Goal: Transaction & Acquisition: Purchase product/service

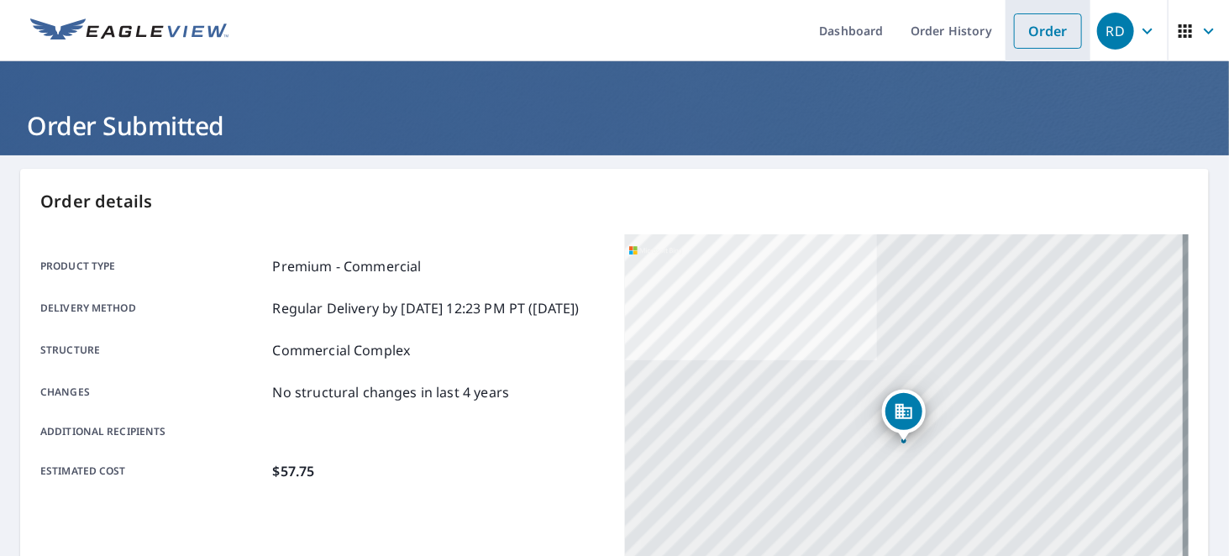
click at [1040, 40] on link "Order" at bounding box center [1048, 30] width 68 height 35
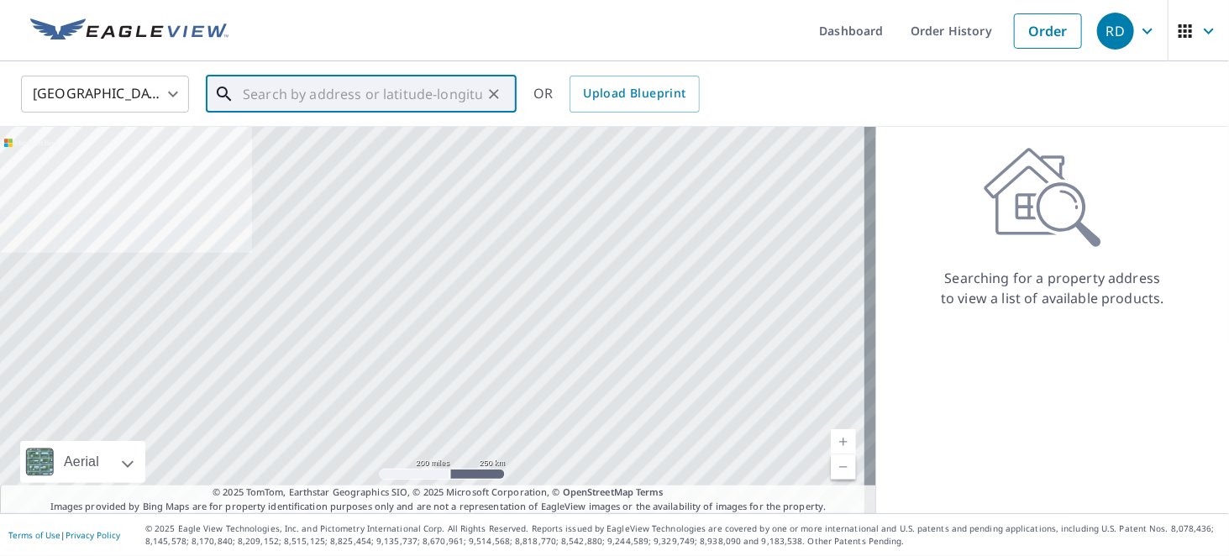
click at [453, 90] on input "text" at bounding box center [362, 94] width 239 height 47
paste input "SpringRidge Court"
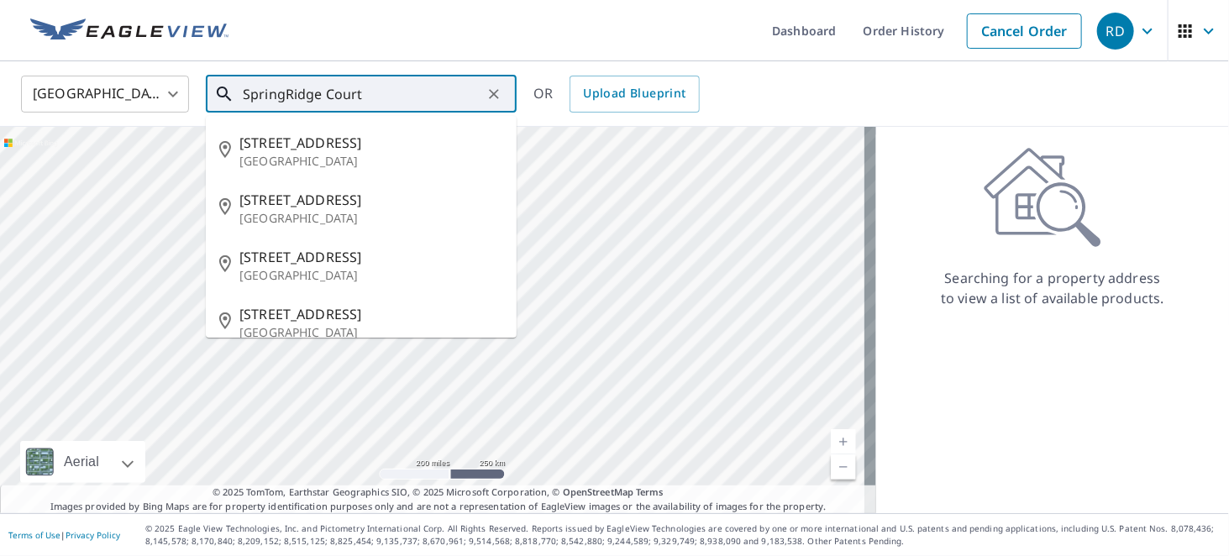
drag, startPoint x: 370, startPoint y: 97, endPoint x: 61, endPoint y: 87, distance: 308.5
click at [61, 87] on div "[GEOGRAPHIC_DATA] [GEOGRAPHIC_DATA] ​ SpringRidge Court ​ [STREET_ADDRESS] [STR…" at bounding box center [608, 93] width 1201 height 39
paste input "[STREET_ADDRESS]"
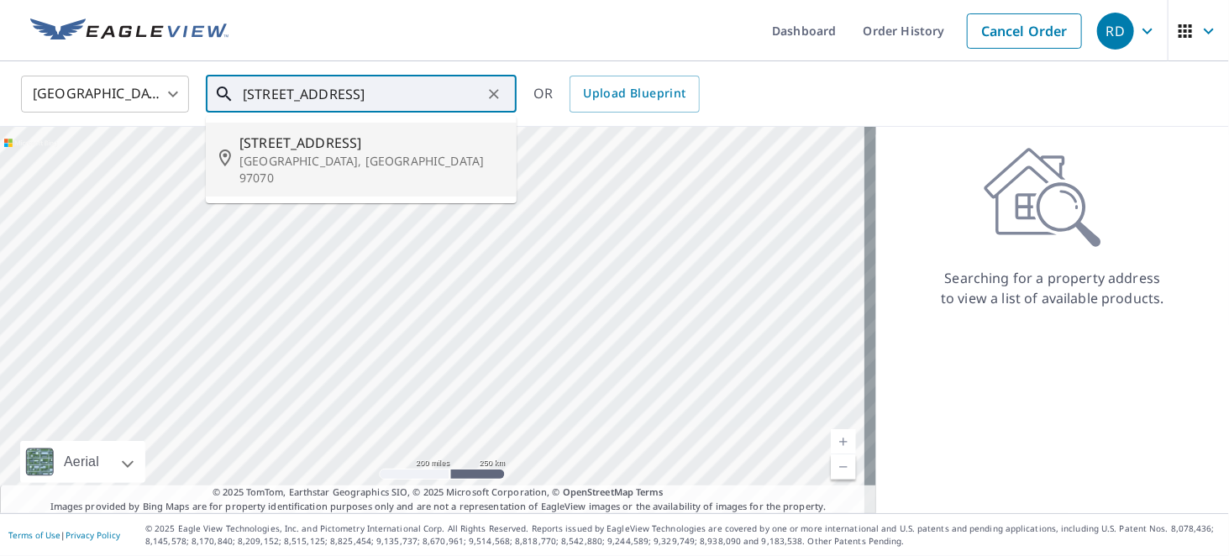
click at [249, 144] on span "[STREET_ADDRESS]" at bounding box center [371, 143] width 264 height 20
type input "[STREET_ADDRESS]"
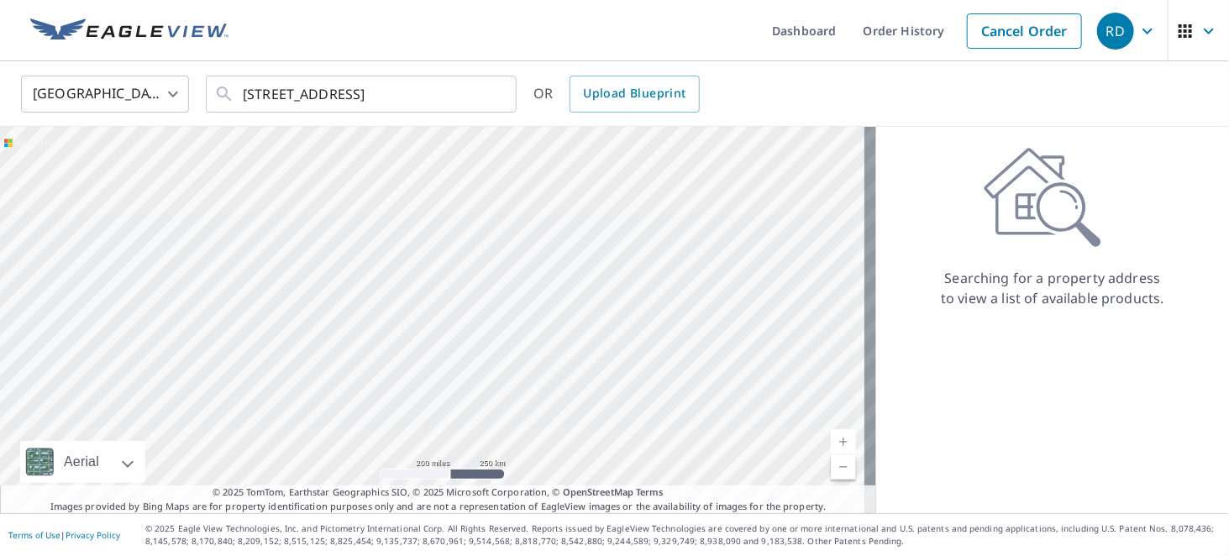
scroll to position [0, 0]
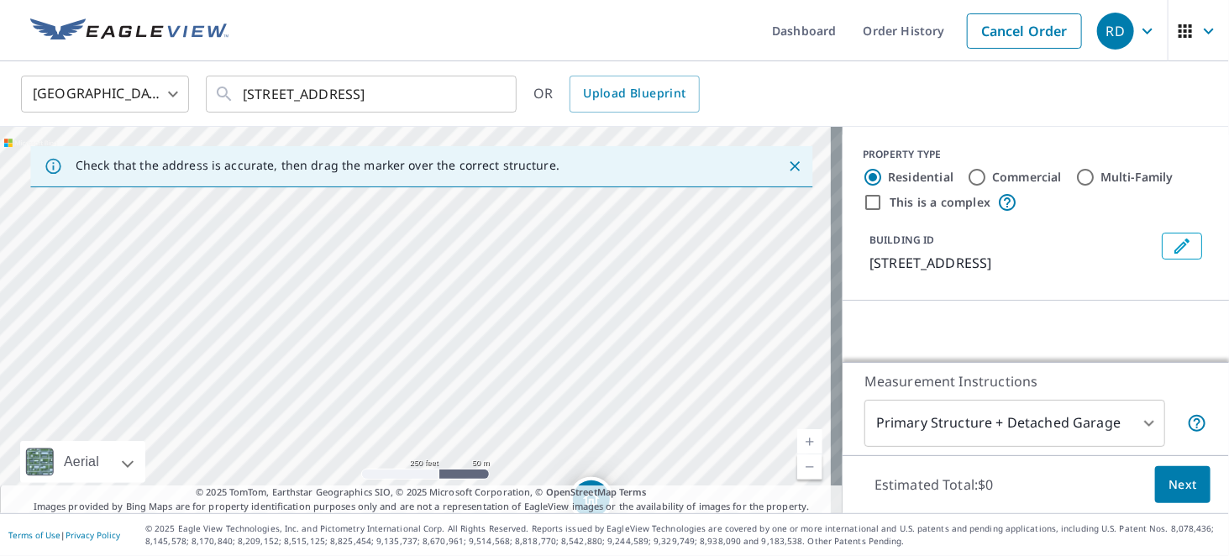
drag, startPoint x: 510, startPoint y: 249, endPoint x: 686, endPoint y: 460, distance: 274.4
click at [686, 460] on div "[STREET_ADDRESS]" at bounding box center [421, 320] width 843 height 386
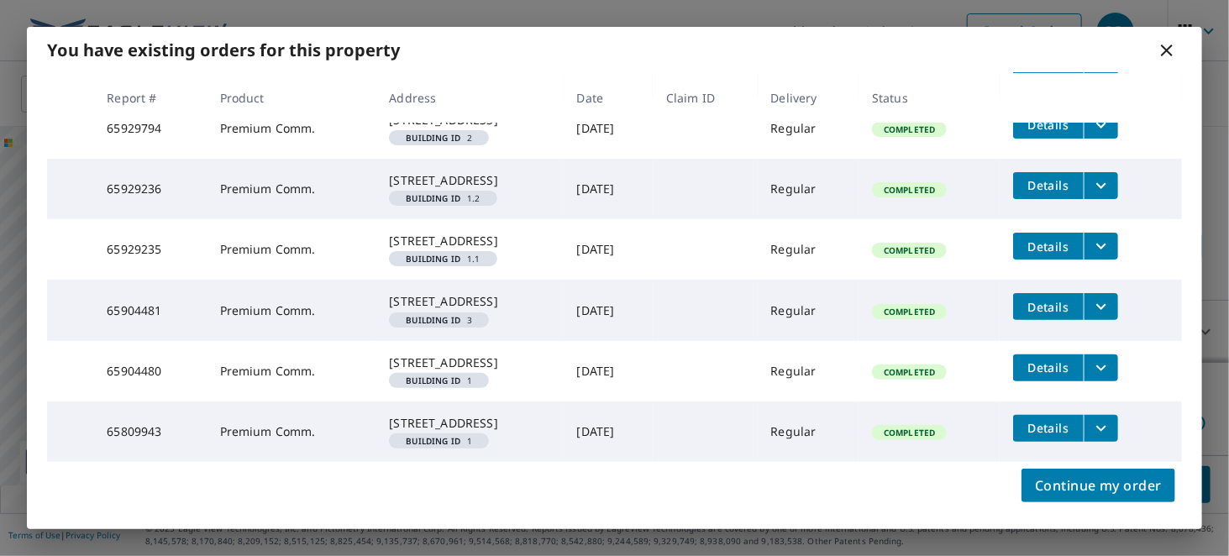
scroll to position [236, 0]
drag, startPoint x: 1101, startPoint y: 476, endPoint x: 959, endPoint y: 460, distance: 142.0
click at [1100, 476] on span "Continue my order" at bounding box center [1098, 486] width 127 height 24
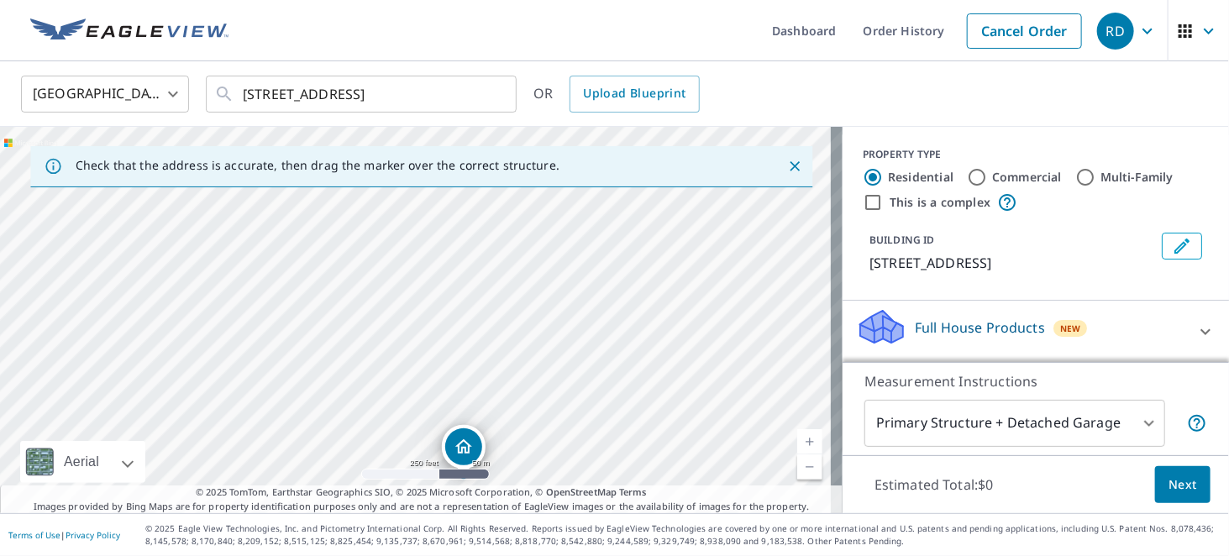
drag, startPoint x: 363, startPoint y: 229, endPoint x: 426, endPoint y: 396, distance: 177.9
click at [413, 387] on div "[STREET_ADDRESS]" at bounding box center [421, 320] width 843 height 386
drag, startPoint x: 464, startPoint y: 443, endPoint x: 403, endPoint y: 245, distance: 206.5
click at [1003, 172] on label "Commercial" at bounding box center [1027, 177] width 70 height 17
click at [987, 172] on input "Commercial" at bounding box center [977, 177] width 20 height 20
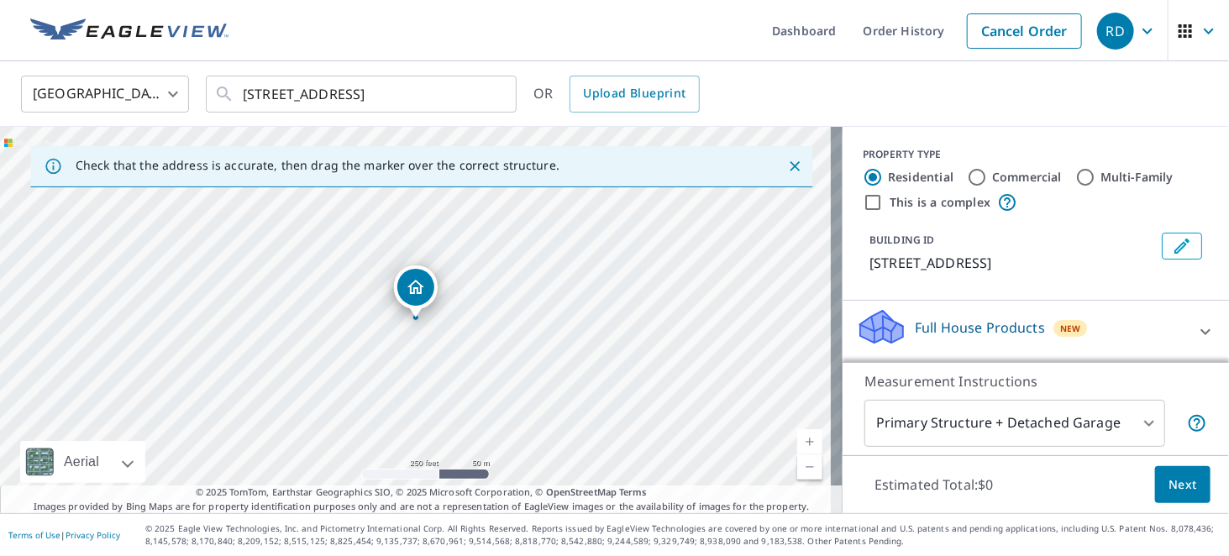
radio input "true"
type input "4"
click at [1175, 244] on icon "Edit building 1" at bounding box center [1182, 246] width 15 height 15
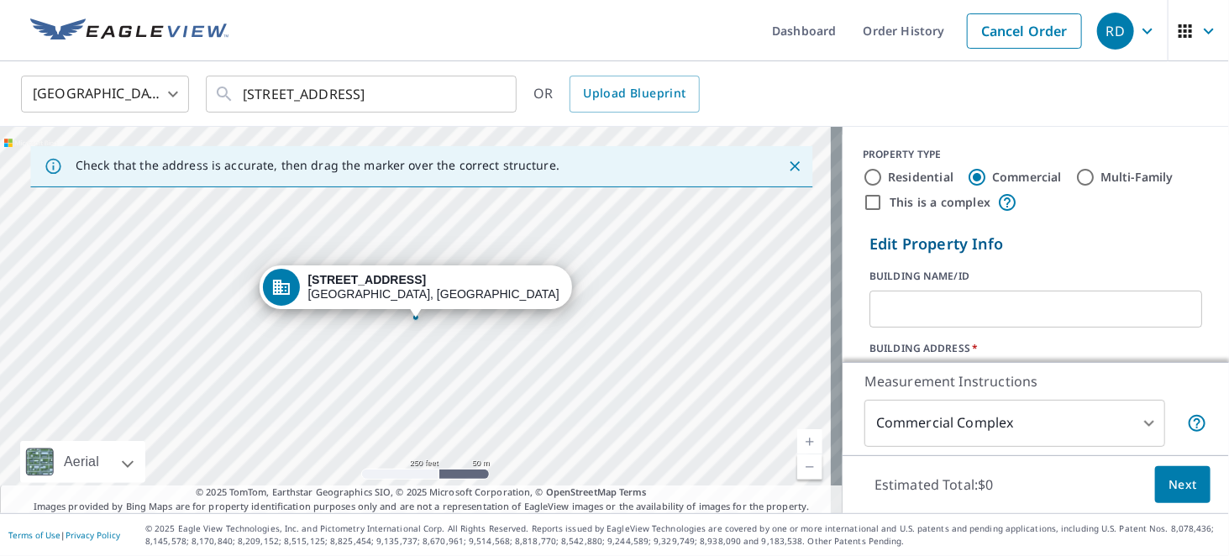
click at [896, 317] on input "text" at bounding box center [1036, 309] width 333 height 47
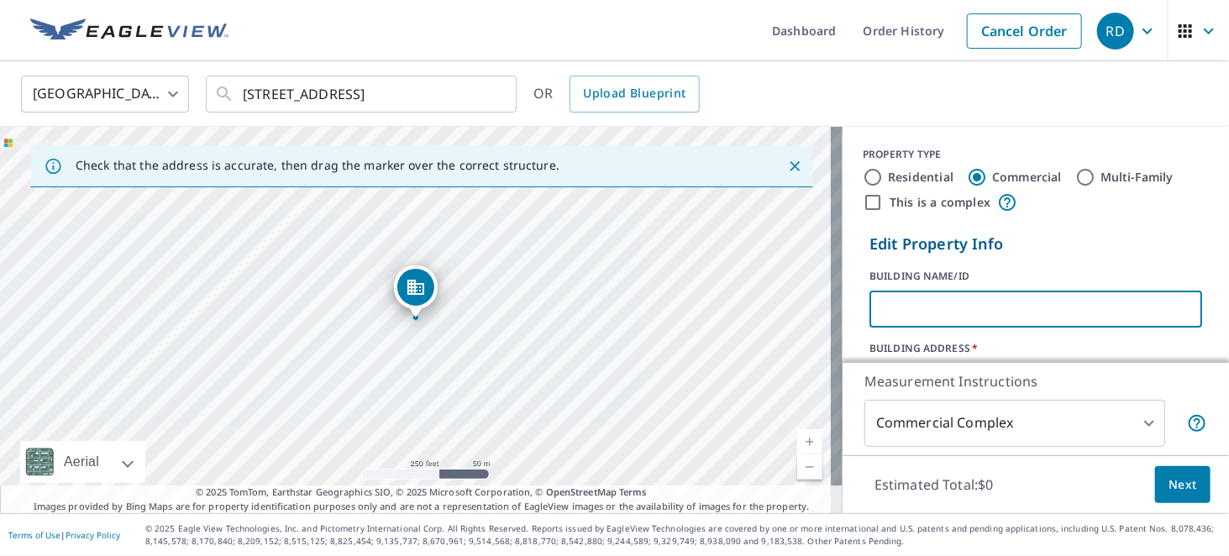
paste input "[STREET_ADDRESS]"
type input "Springridge Court"
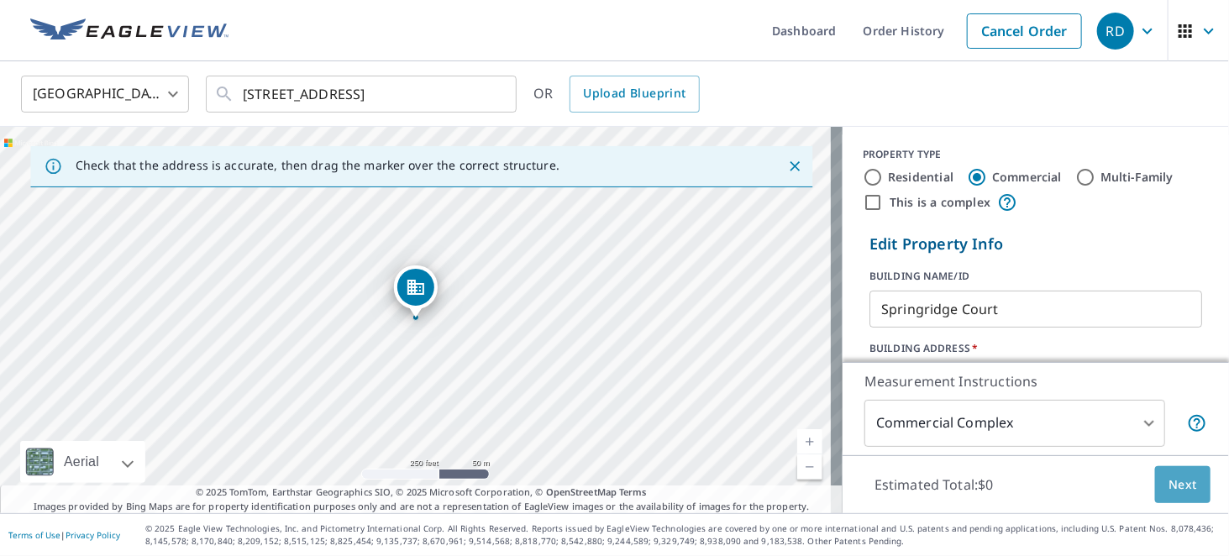
click at [1169, 479] on span "Next" at bounding box center [1183, 485] width 29 height 21
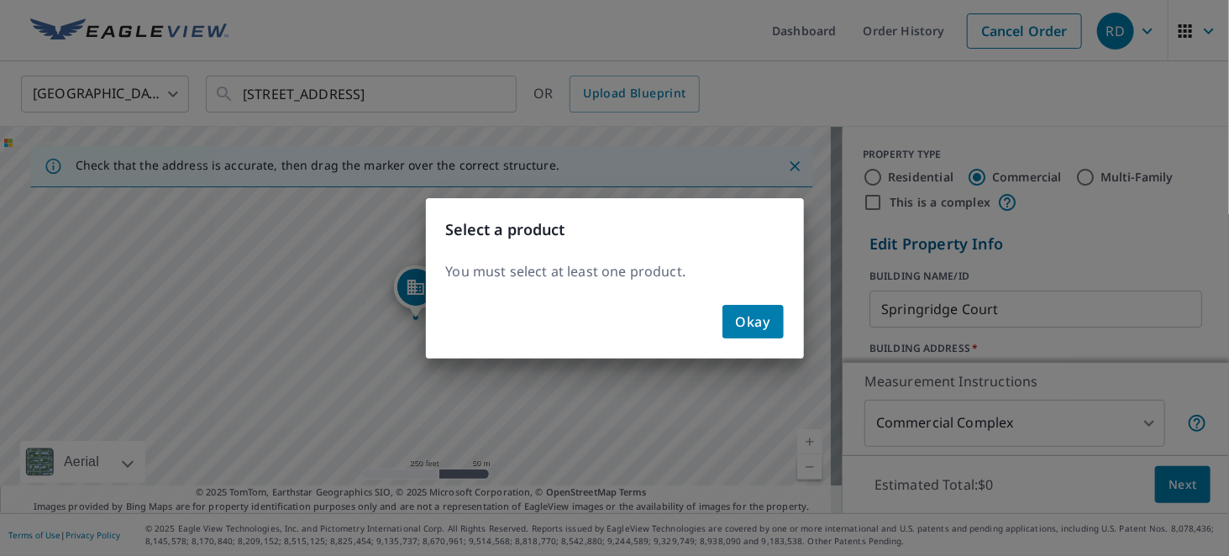
click at [754, 323] on span "Okay" at bounding box center [753, 322] width 34 height 24
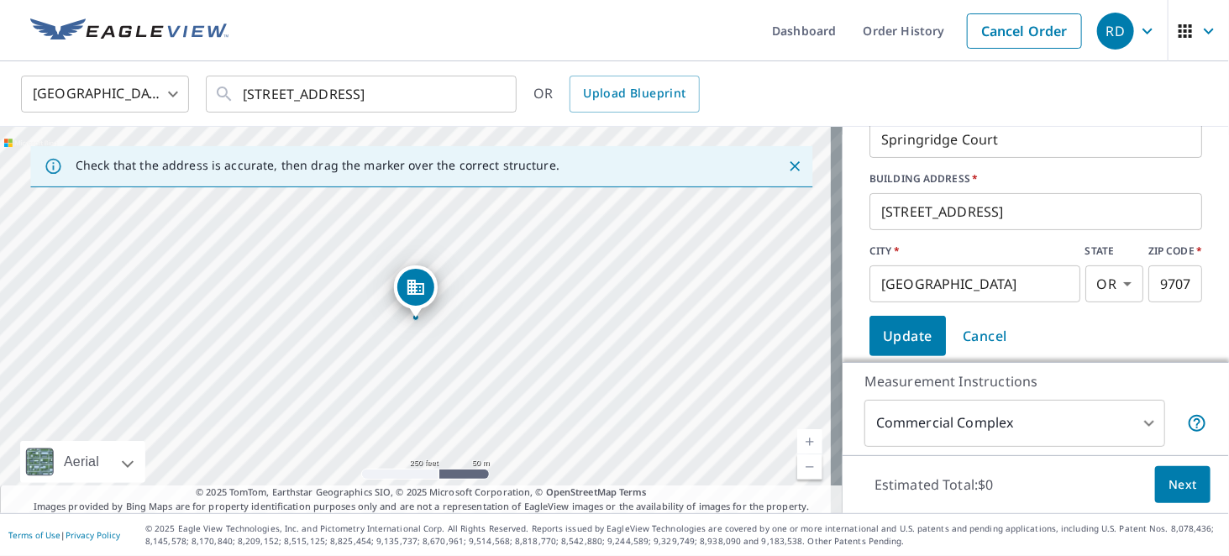
scroll to position [336, 0]
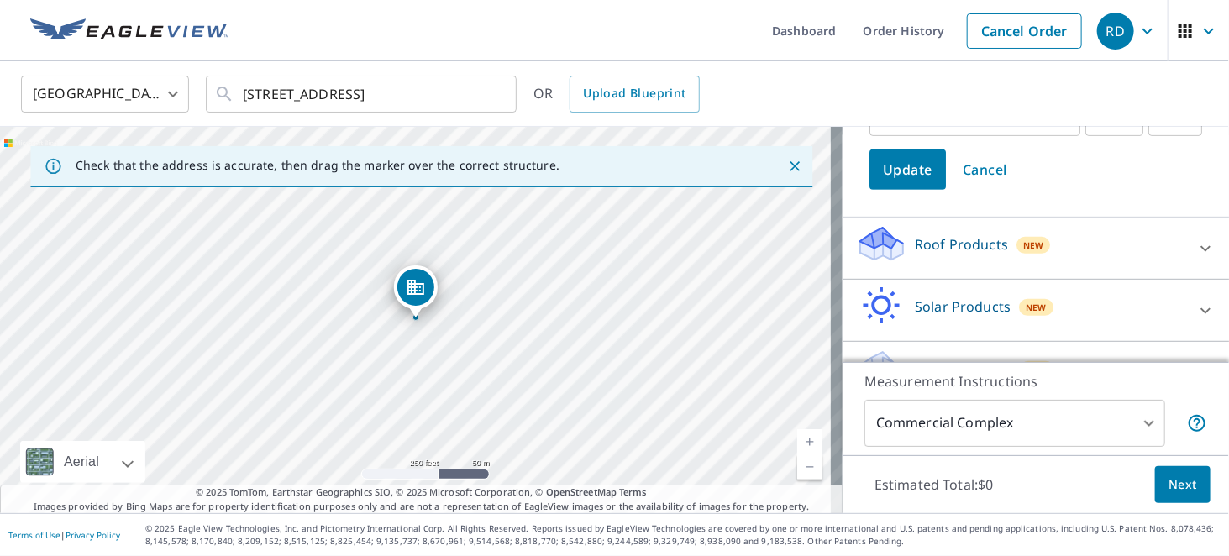
click at [955, 245] on p "Roof Products" at bounding box center [961, 244] width 93 height 20
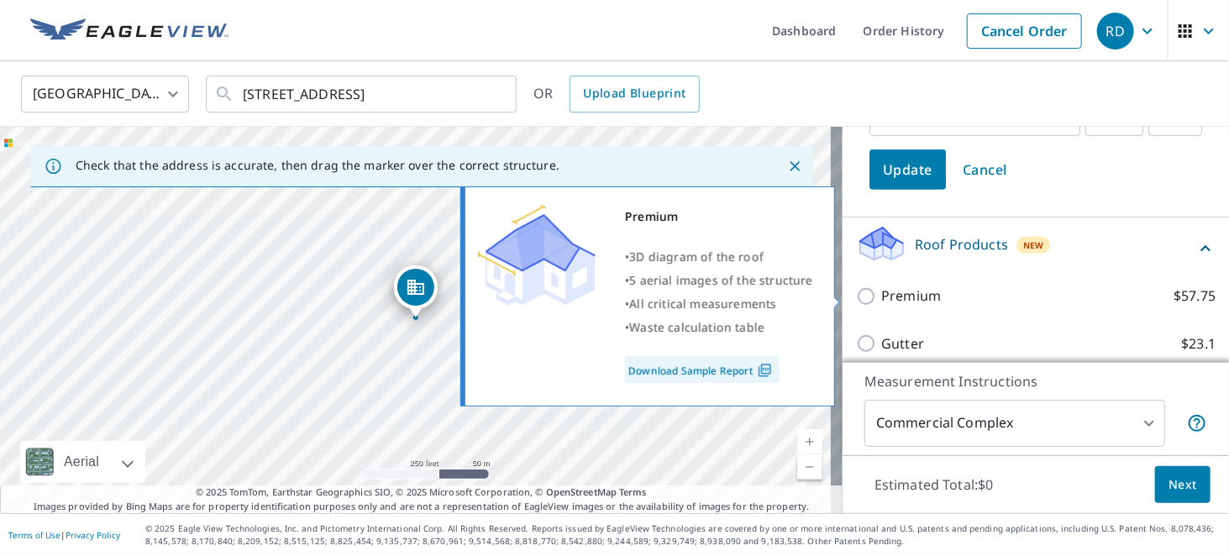
click at [907, 295] on p "Premium" at bounding box center [911, 296] width 60 height 21
click at [881, 295] on input "Premium $57.75" at bounding box center [868, 296] width 25 height 20
checkbox input "true"
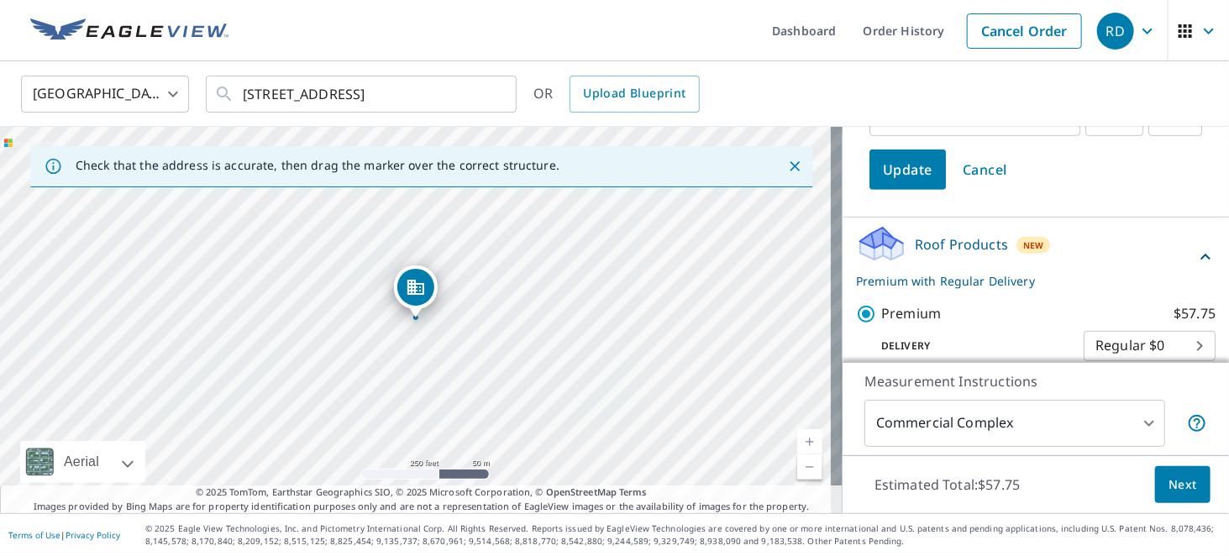
click at [1175, 490] on span "Next" at bounding box center [1183, 485] width 29 height 21
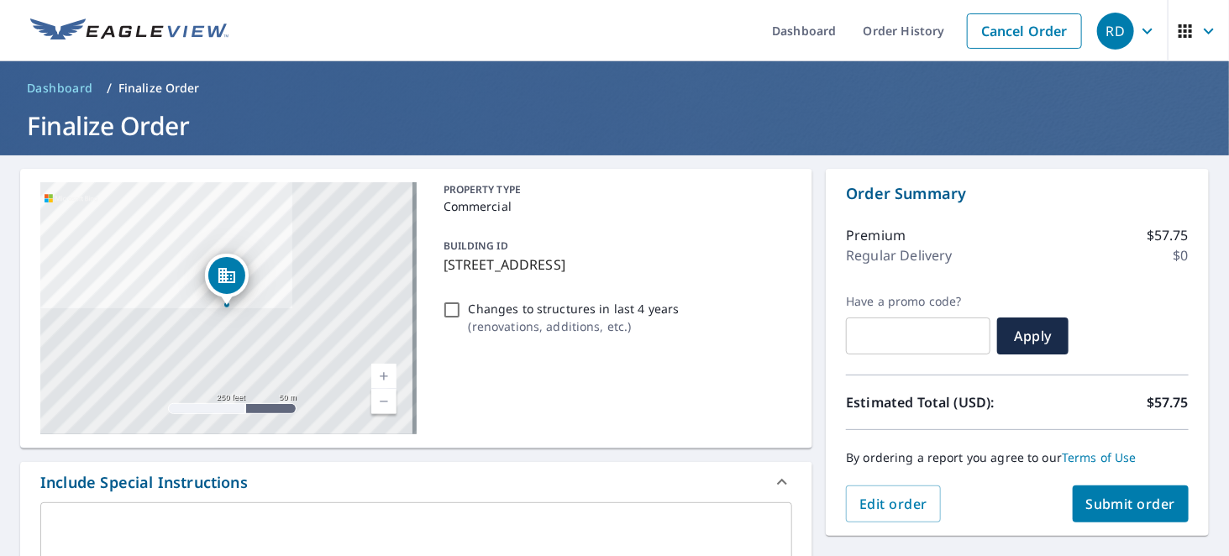
click at [1094, 511] on span "Submit order" at bounding box center [1131, 504] width 90 height 18
